Goal: Task Accomplishment & Management: Use online tool/utility

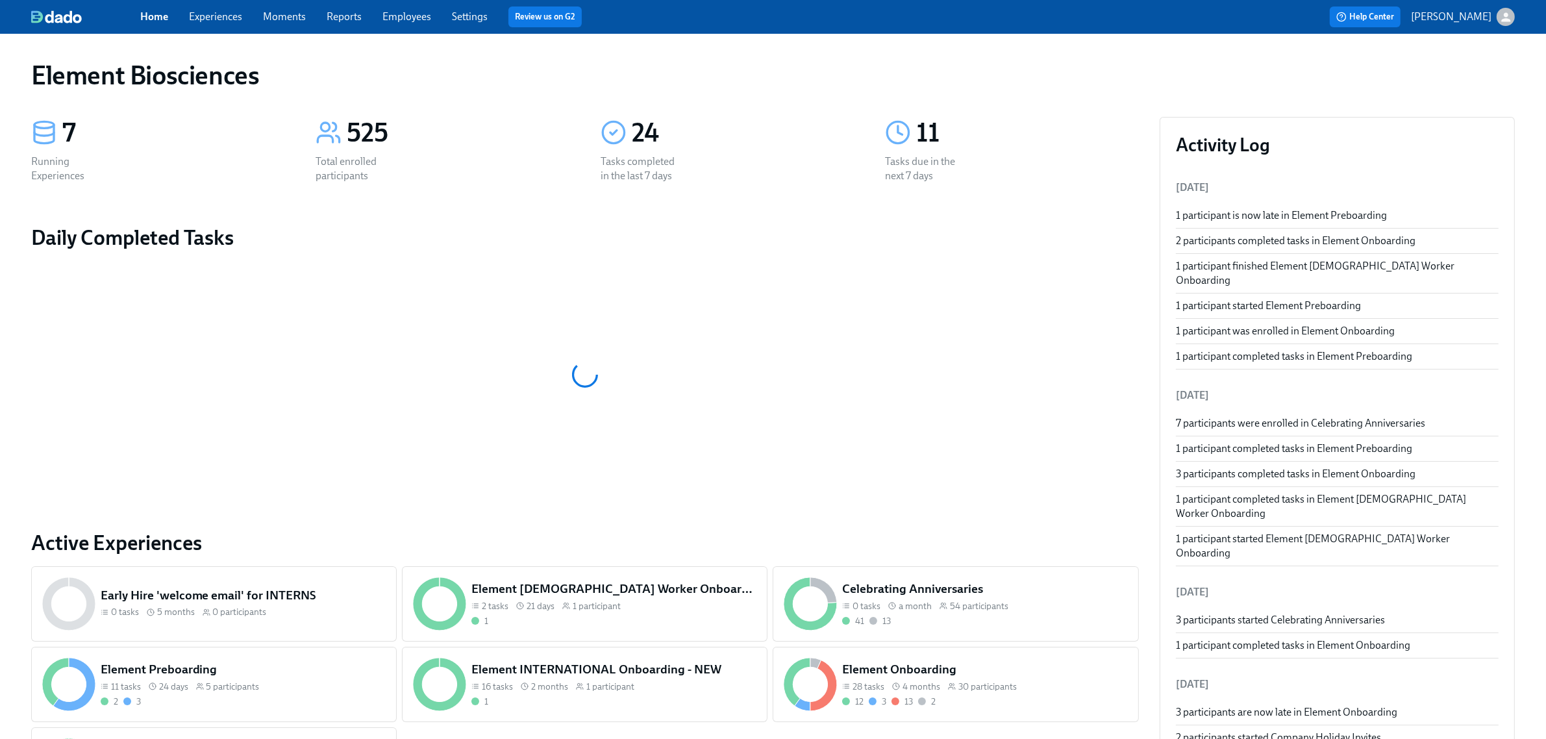
click at [414, 18] on link "Employees" at bounding box center [406, 16] width 49 height 12
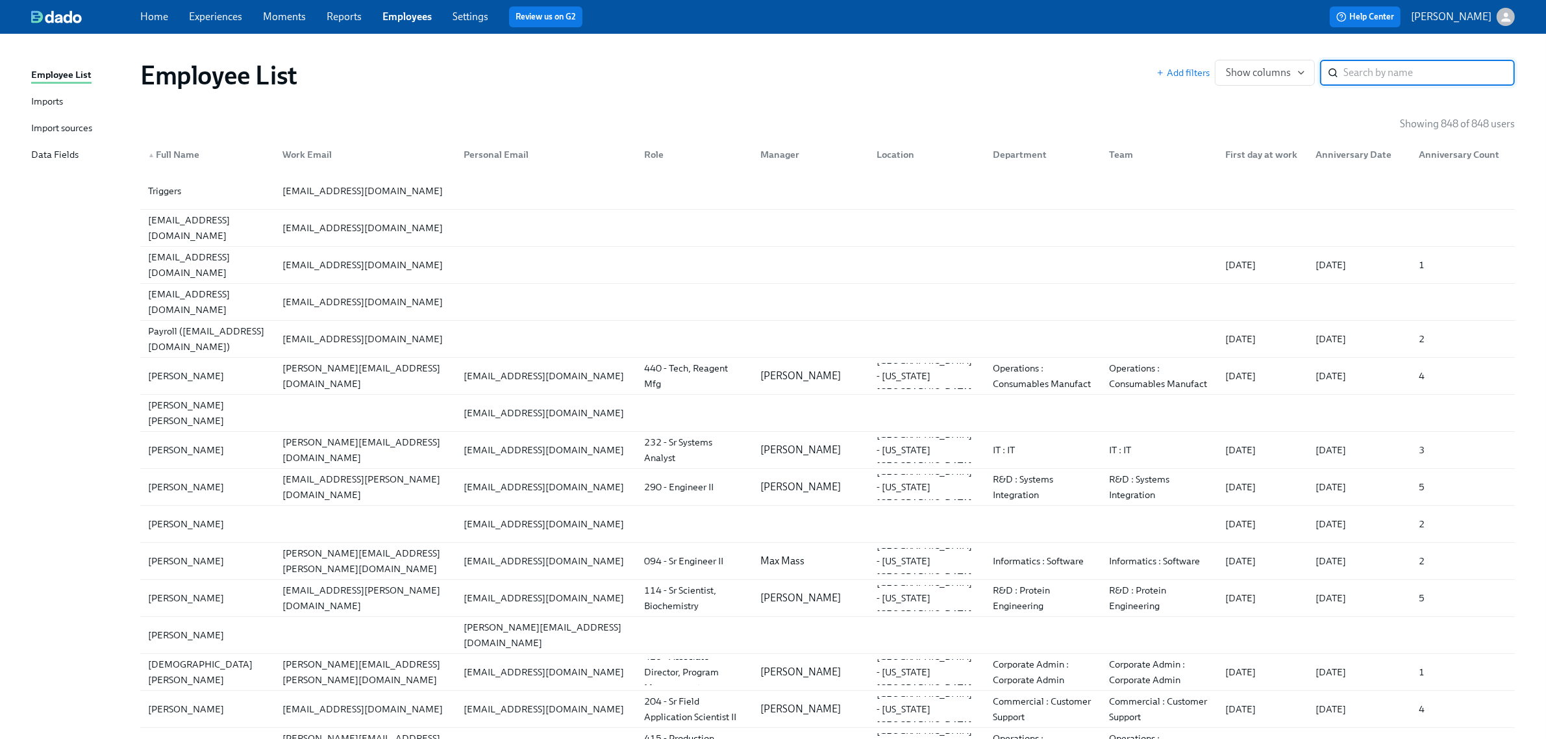
click at [56, 97] on div "Imports" at bounding box center [47, 102] width 32 height 16
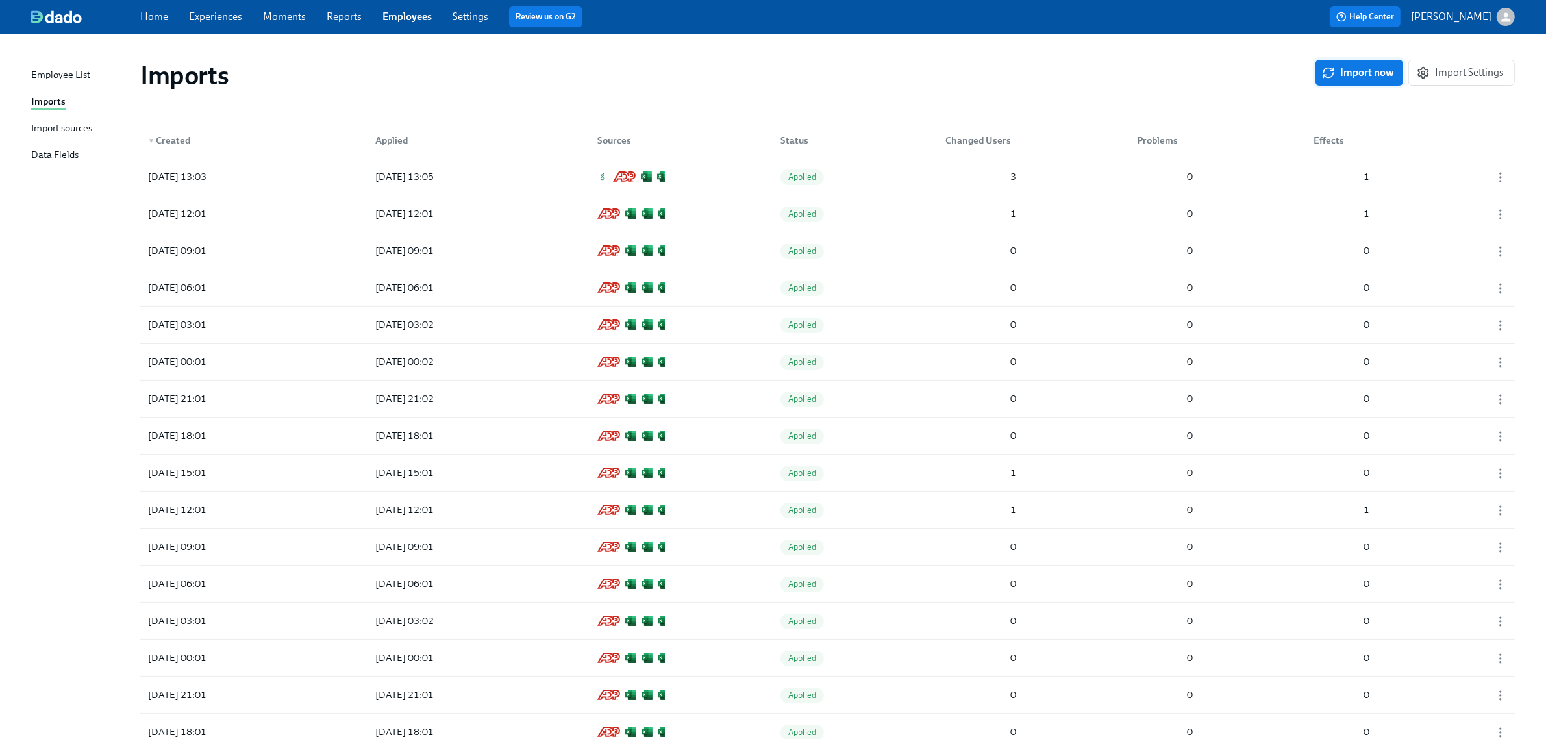
click at [1360, 62] on button "Import now" at bounding box center [1359, 73] width 88 height 26
click at [436, 182] on div at bounding box center [423, 177] width 117 height 26
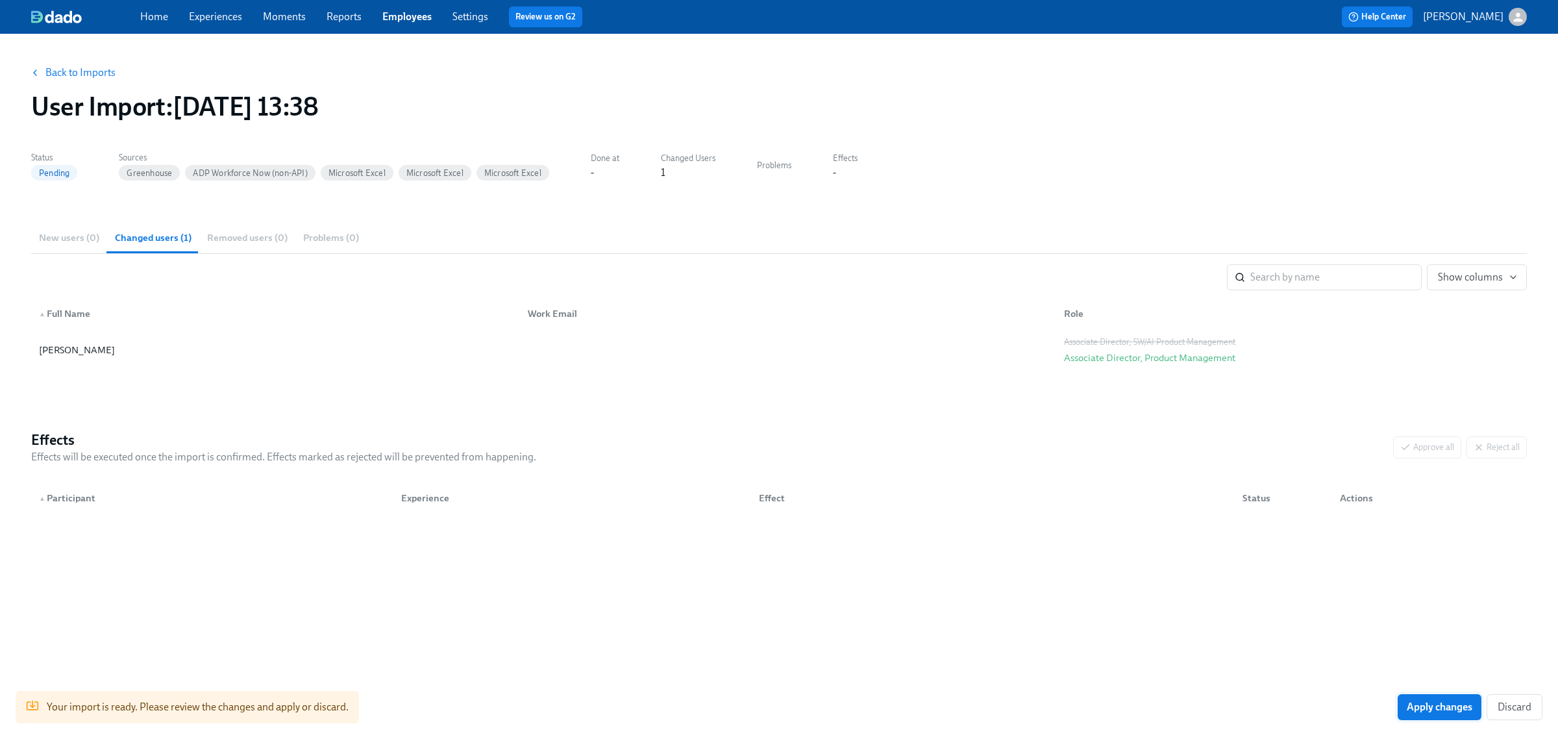
click at [1459, 717] on button "Apply changes" at bounding box center [1440, 707] width 84 height 26
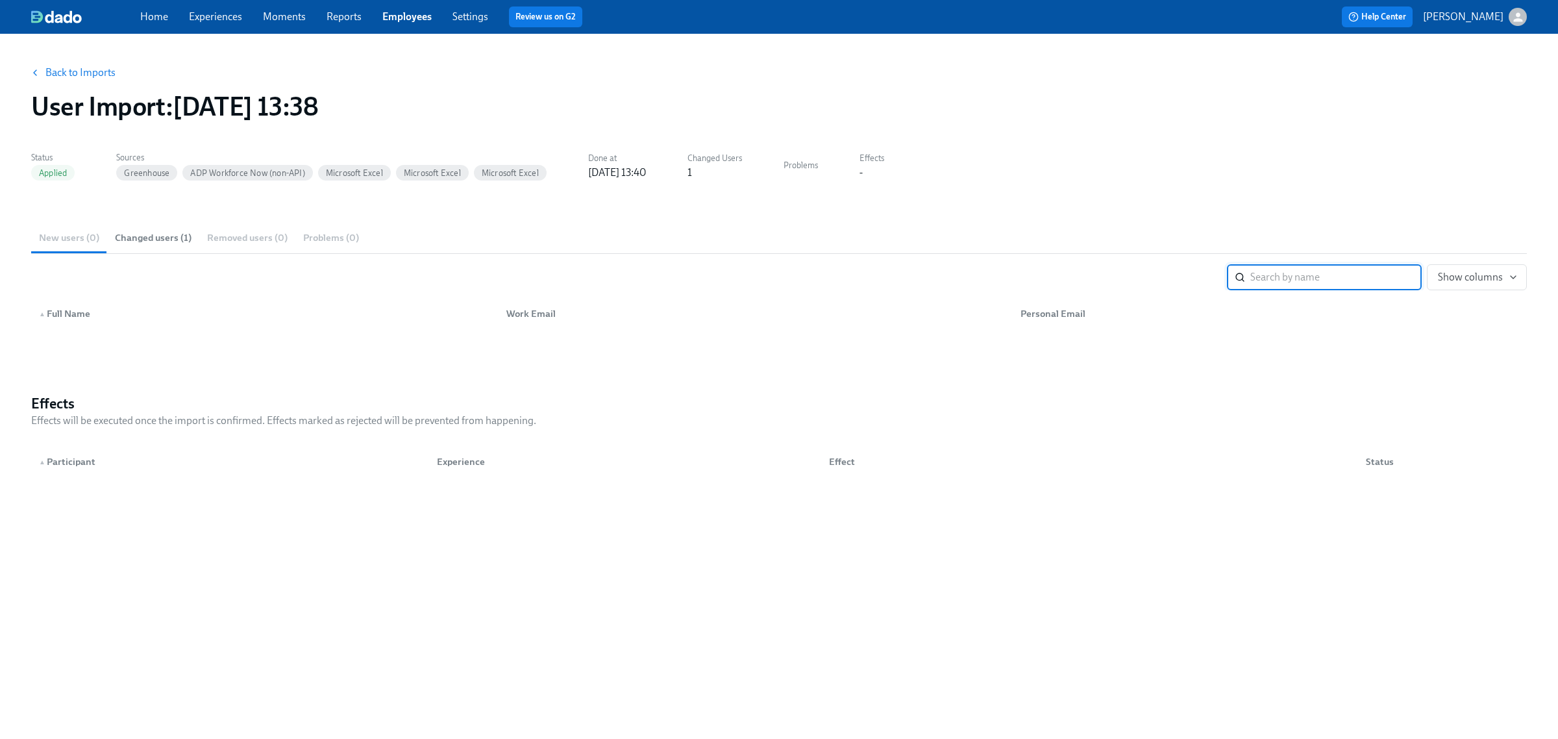
click at [167, 231] on span "Changed users (1)" at bounding box center [153, 238] width 77 height 15
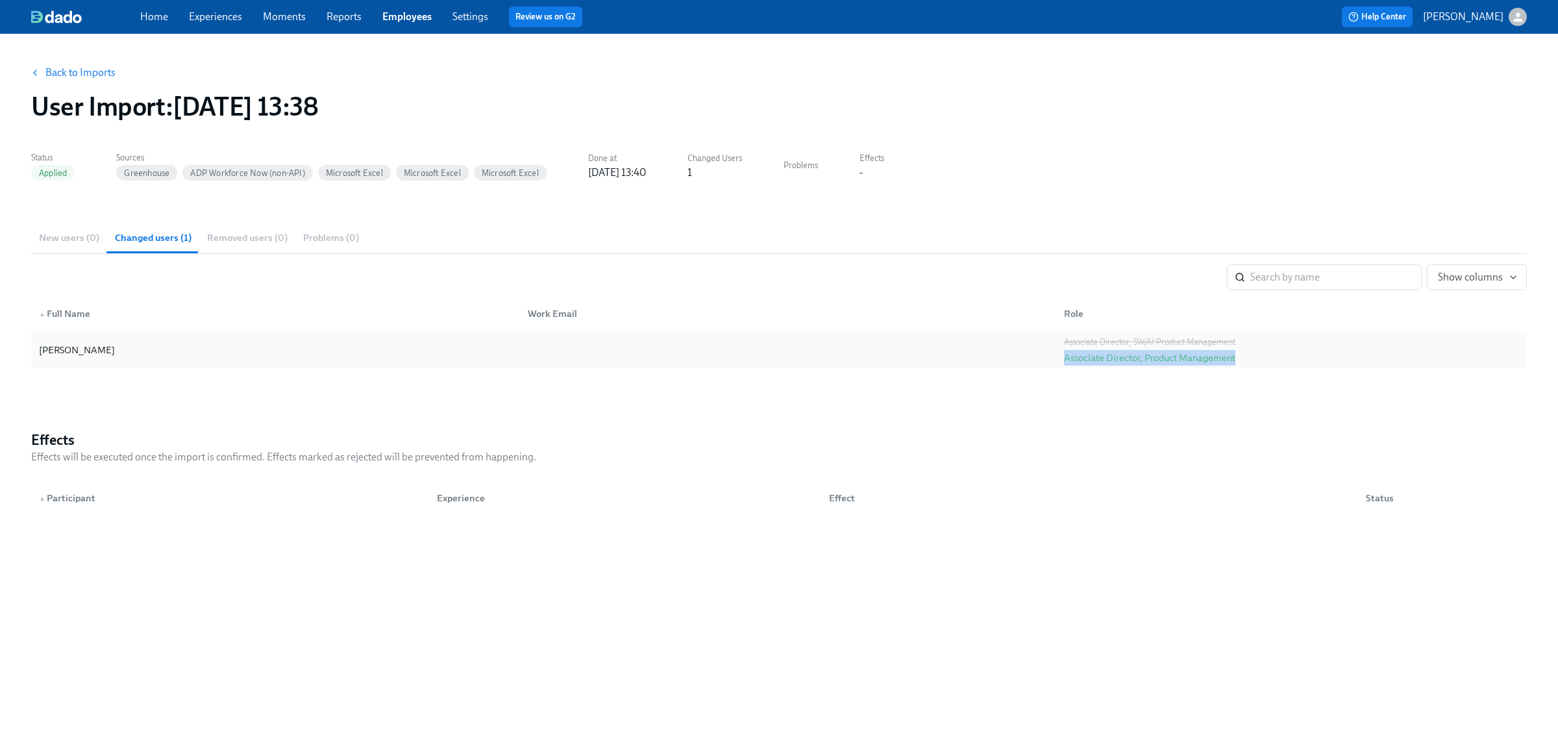
drag, startPoint x: 1064, startPoint y: 357, endPoint x: 1237, endPoint y: 358, distance: 173.4
click at [1237, 358] on div "Associate Director, SW/AI Product Management Associate Director, Product Manage…" at bounding box center [1150, 349] width 182 height 31
copy div "Associate Director, Product Management"
click at [418, 14] on link "Employees" at bounding box center [406, 16] width 49 height 12
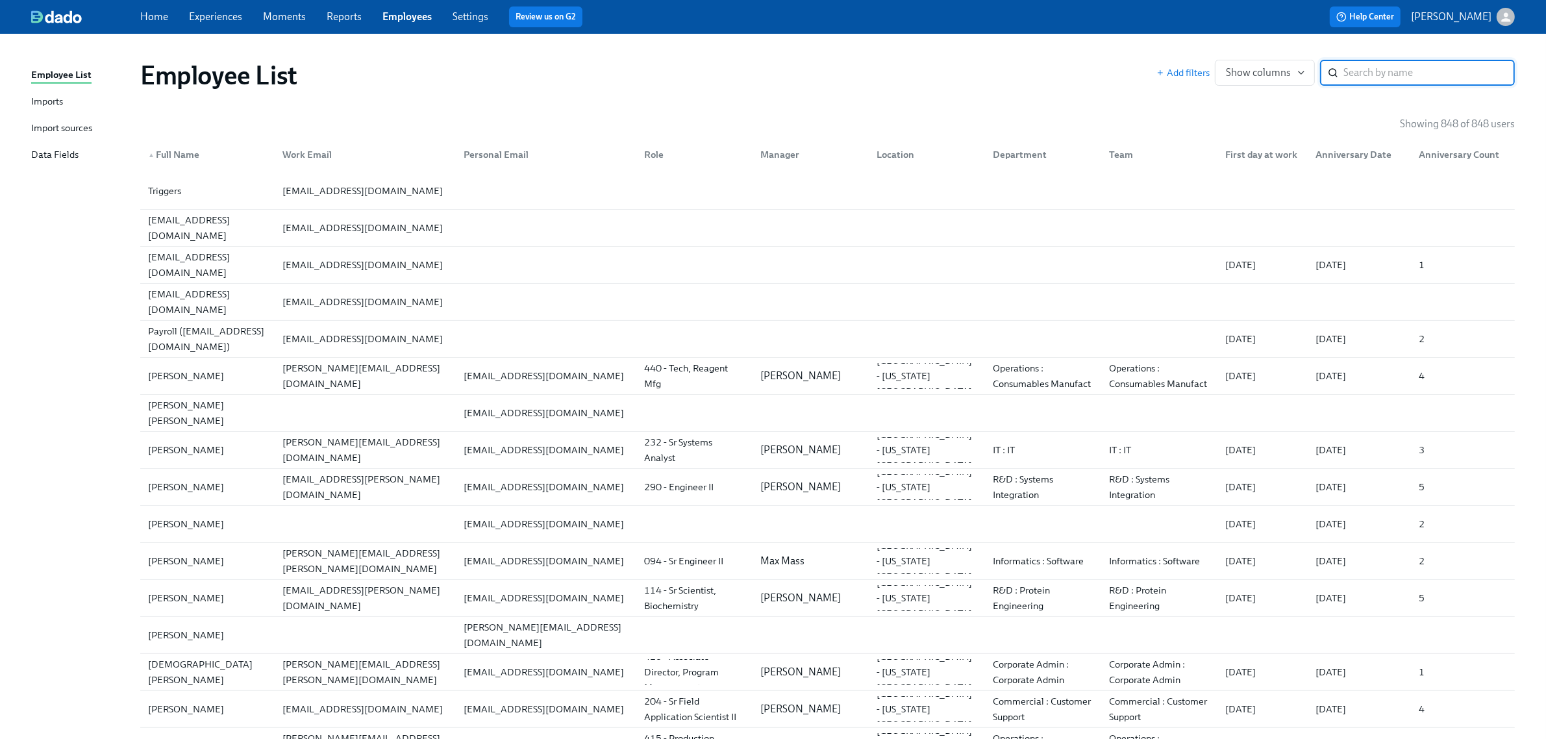
click at [70, 132] on div "Import sources" at bounding box center [61, 129] width 61 height 16
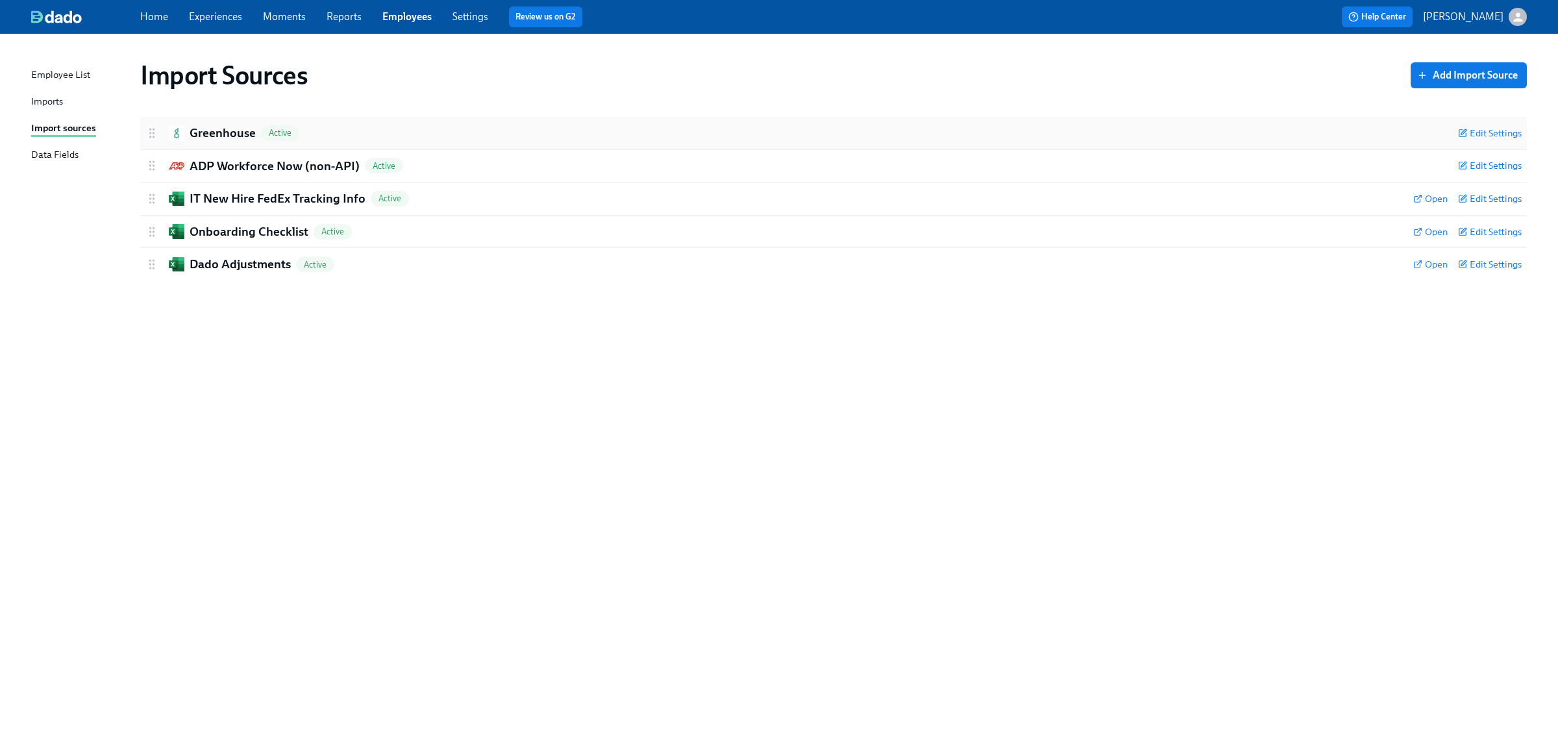
click at [242, 143] on div "Greenhouse Active Edit Settings" at bounding box center [833, 133] width 1387 height 32
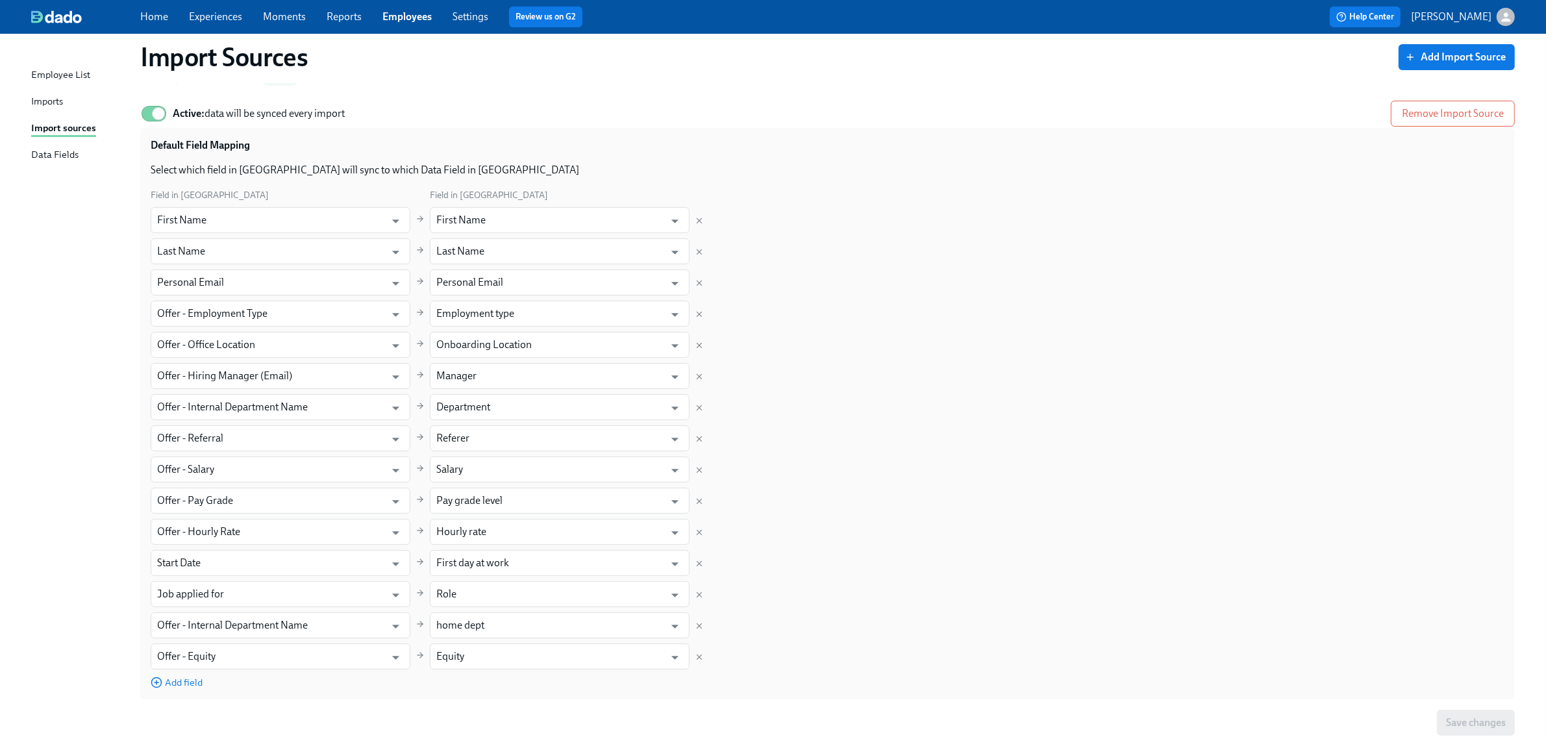
scroll to position [81, 0]
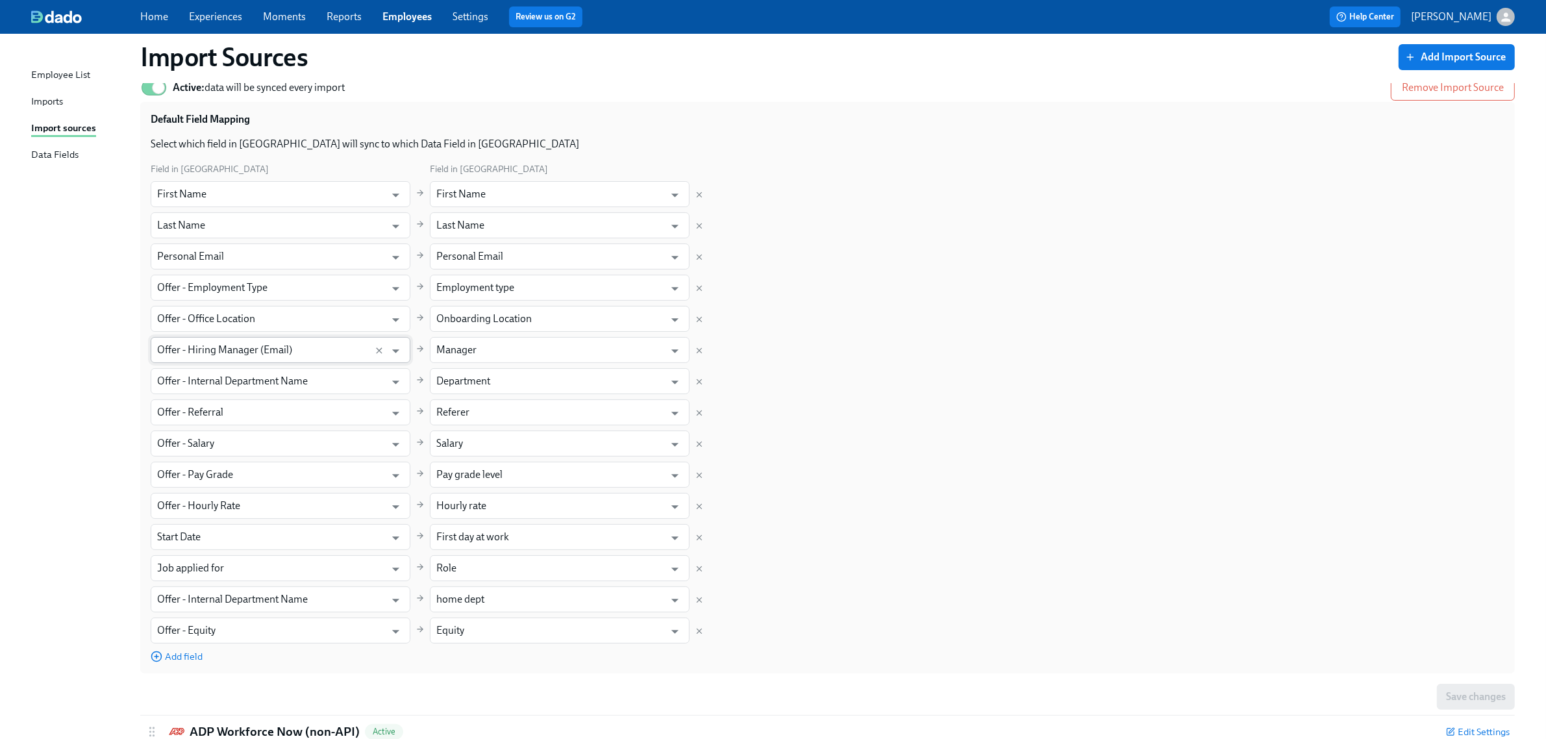
click at [329, 351] on input "Offer - Hiring Manager (Email)" at bounding box center [268, 350] width 222 height 26
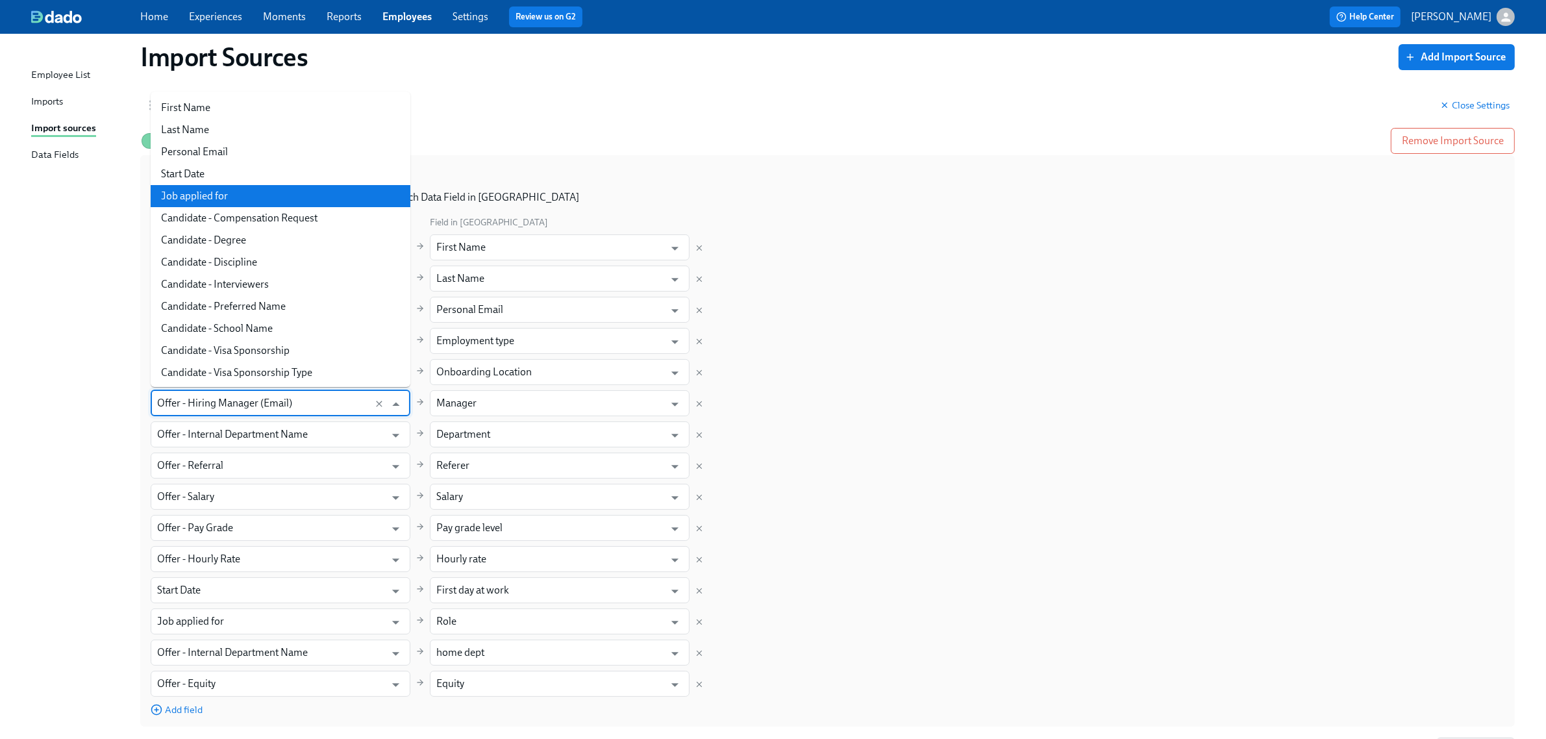
scroll to position [0, 0]
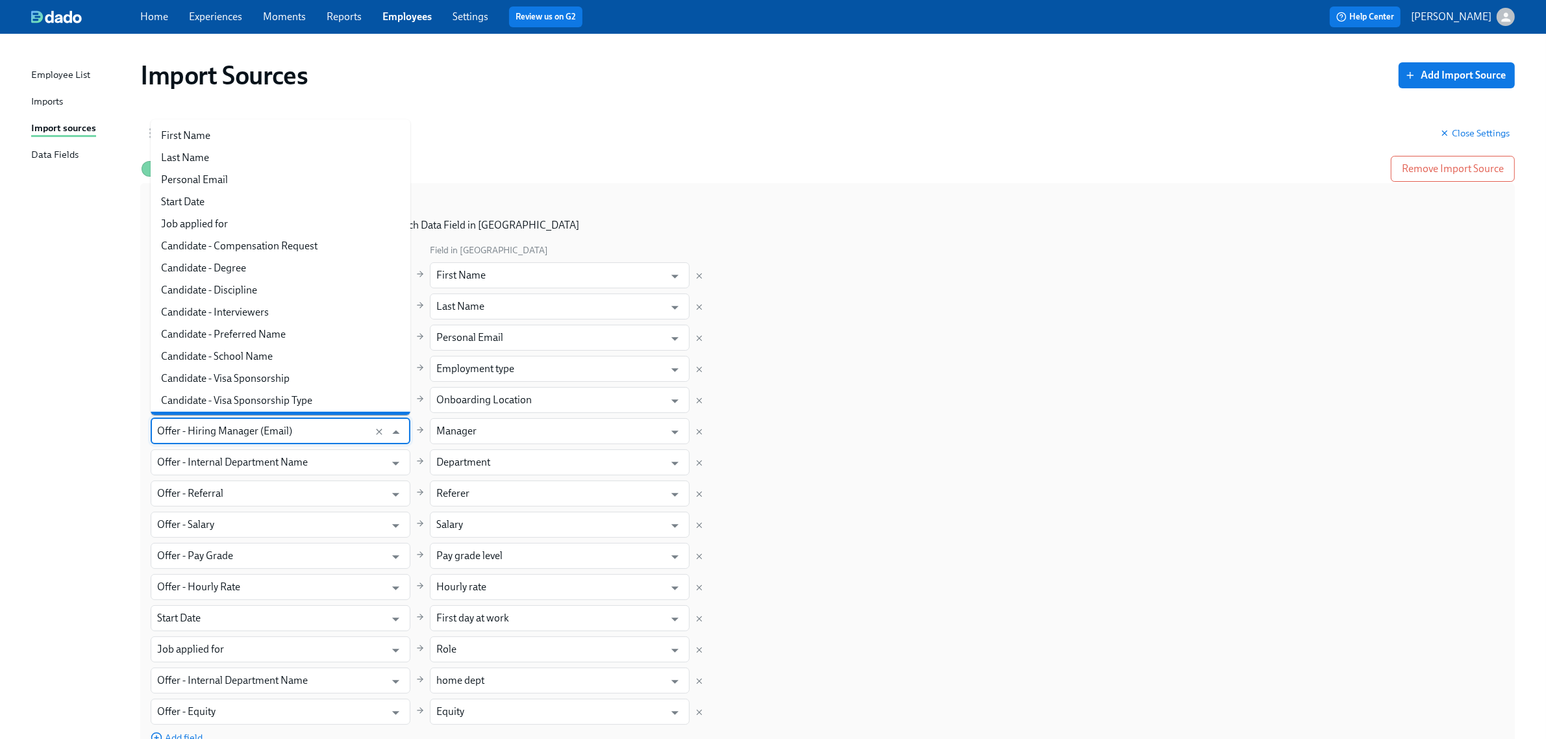
click at [31, 461] on div "Import Sources Add Import Source Greenhouse Active Close Settings Active: data …" at bounding box center [773, 488] width 1484 height 878
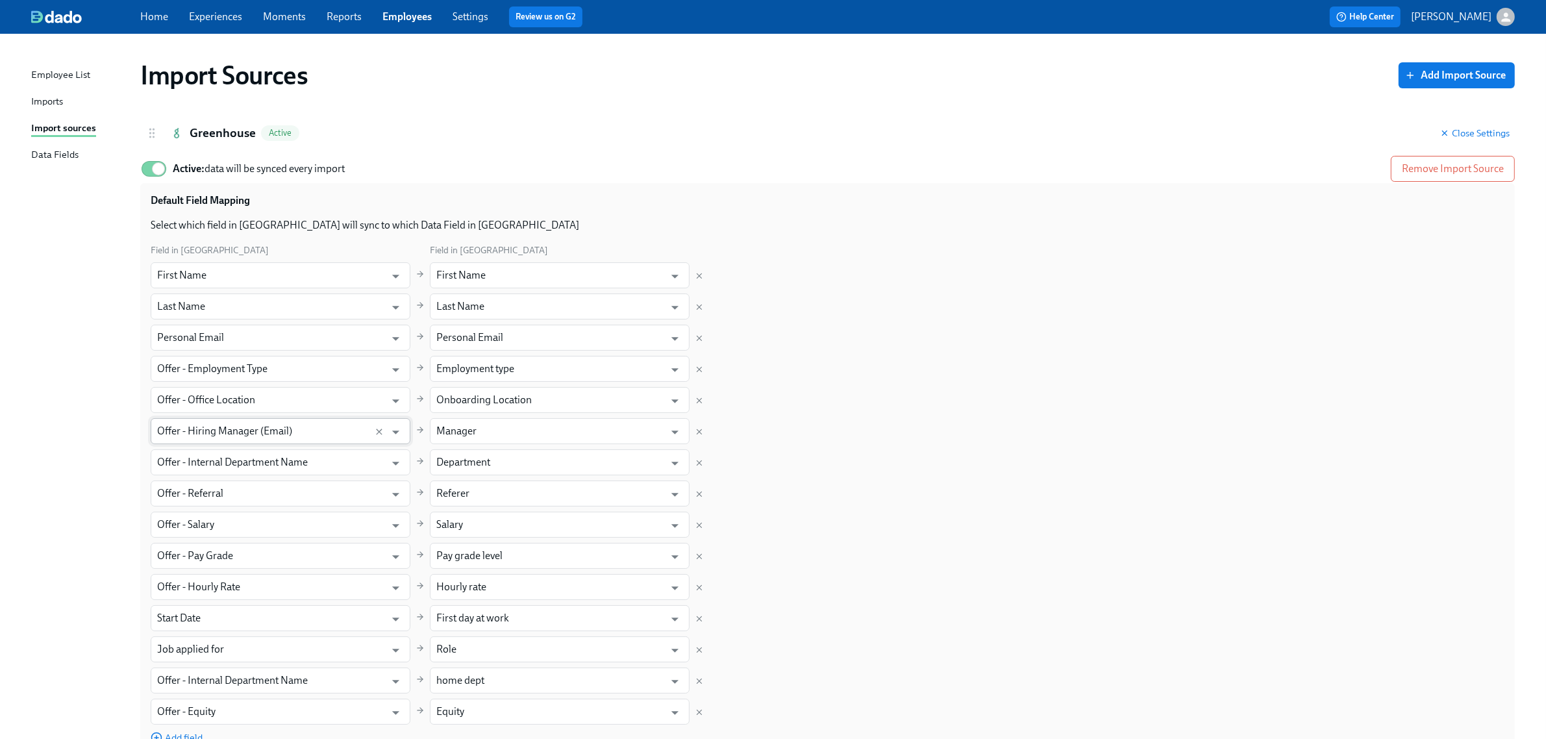
click at [280, 423] on input "Offer - Hiring Manager (Email)" at bounding box center [268, 431] width 222 height 26
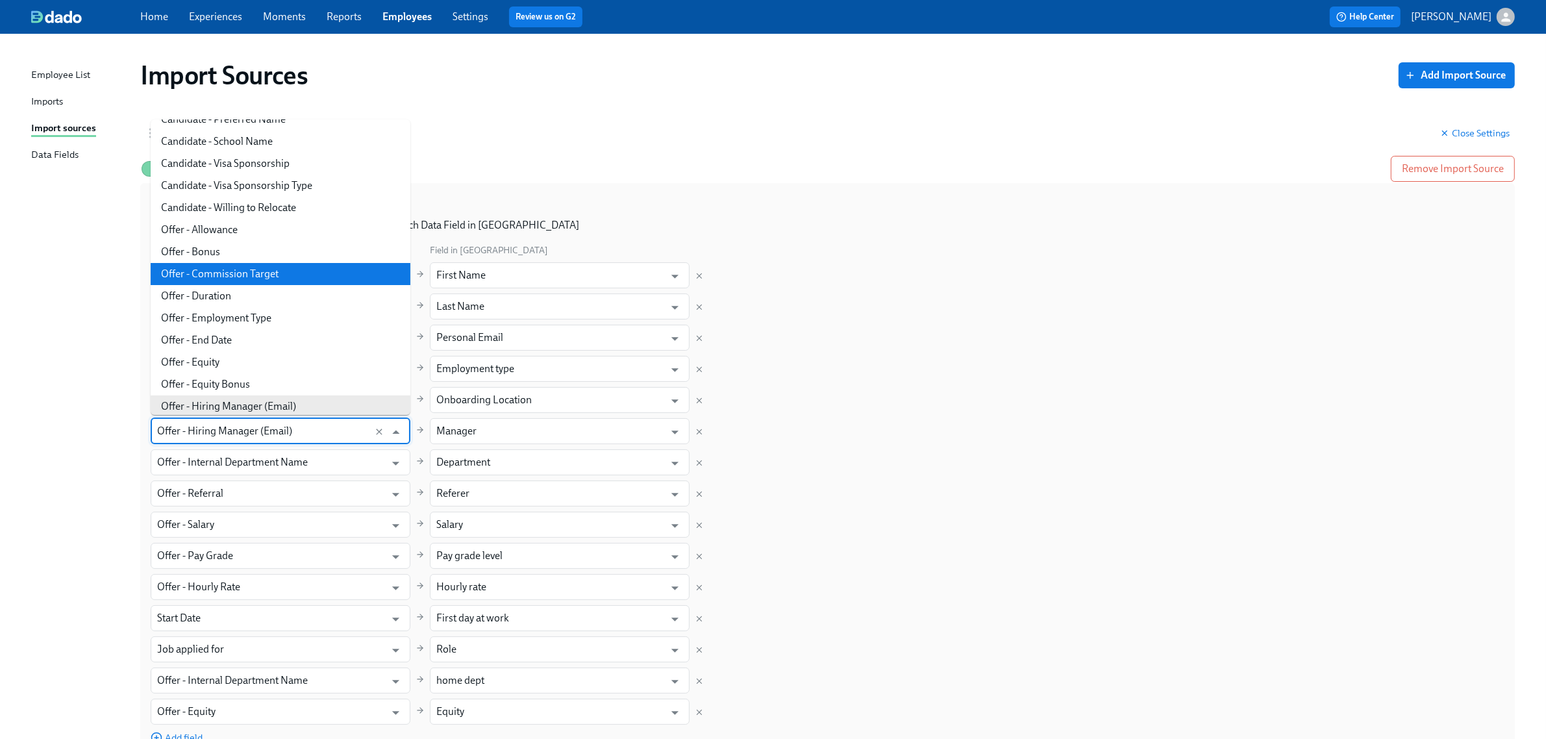
scroll to position [243, 0]
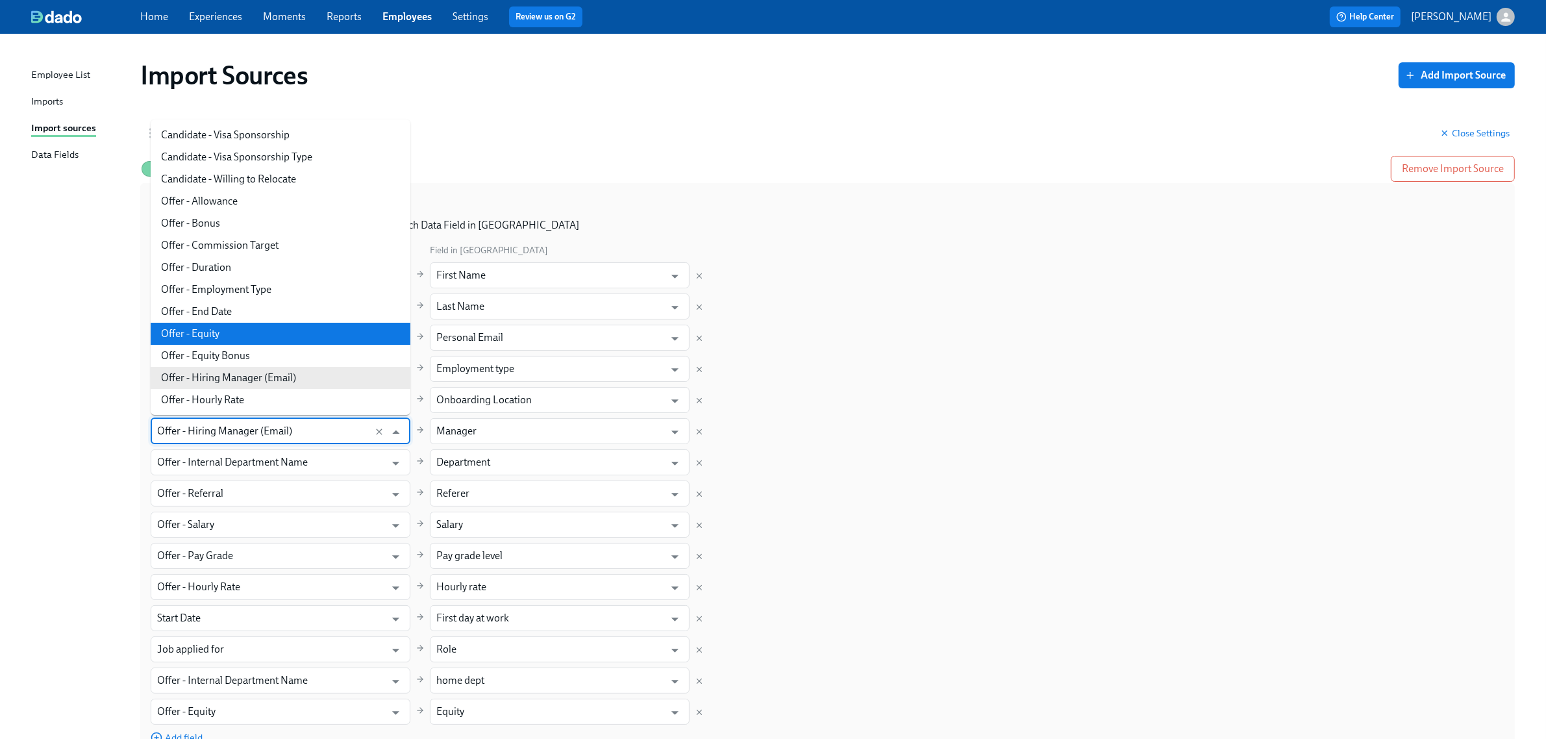
click at [1095, 71] on div "Import Sources Add Import Source" at bounding box center [827, 75] width 1375 height 31
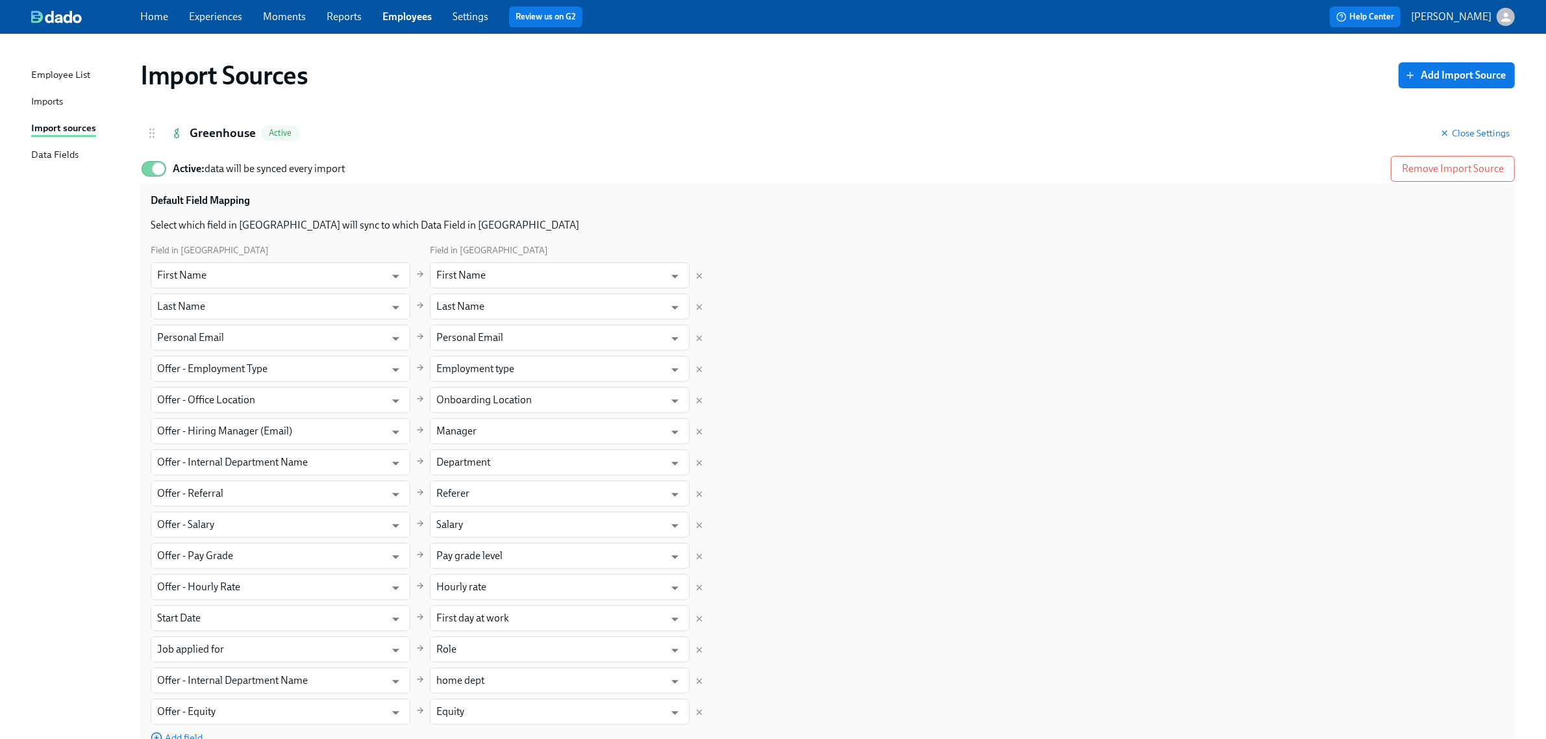
drag, startPoint x: 228, startPoint y: 12, endPoint x: 249, endPoint y: 17, distance: 21.4
click at [228, 12] on link "Experiences" at bounding box center [215, 16] width 53 height 12
